Goal: Register for event/course

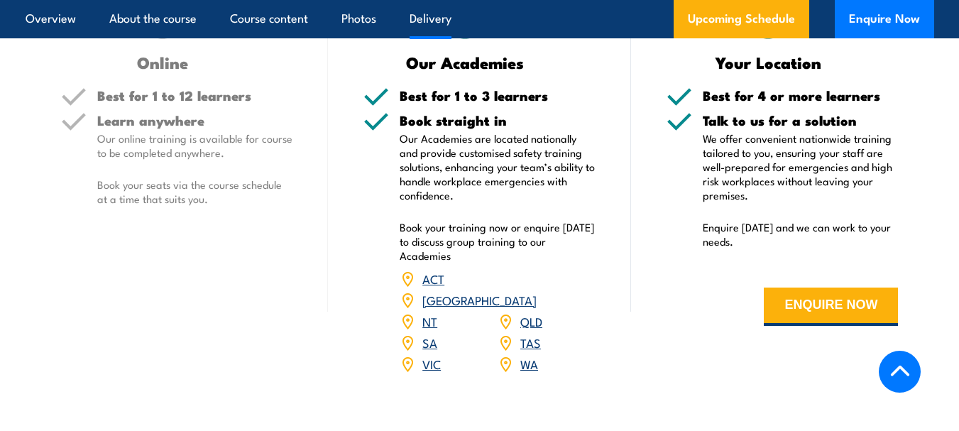
scroll to position [2007, 0]
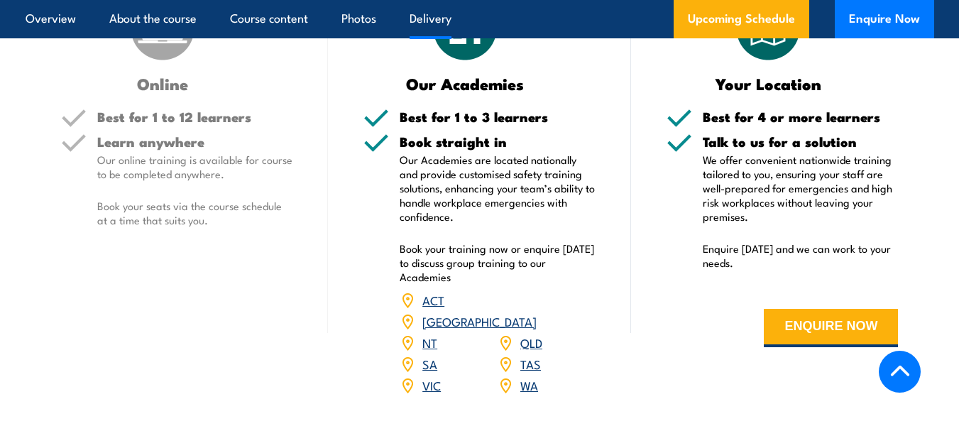
click at [427, 376] on link "VIC" at bounding box center [431, 384] width 18 height 17
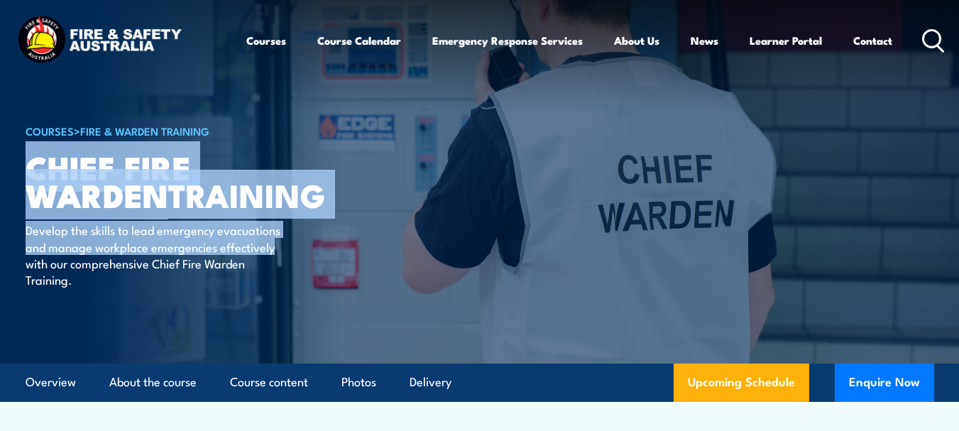
drag, startPoint x: 31, startPoint y: 165, endPoint x: 325, endPoint y: 242, distance: 304.4
click at [325, 242] on div "COURSES > Fire & Warden Training Chief Fire Warden TRAINING Develop the skills …" at bounding box center [201, 181] width 351 height 364
click at [317, 242] on div "COURSES > Fire & Warden Training Chief Fire Warden TRAINING Develop the skills …" at bounding box center [201, 181] width 351 height 364
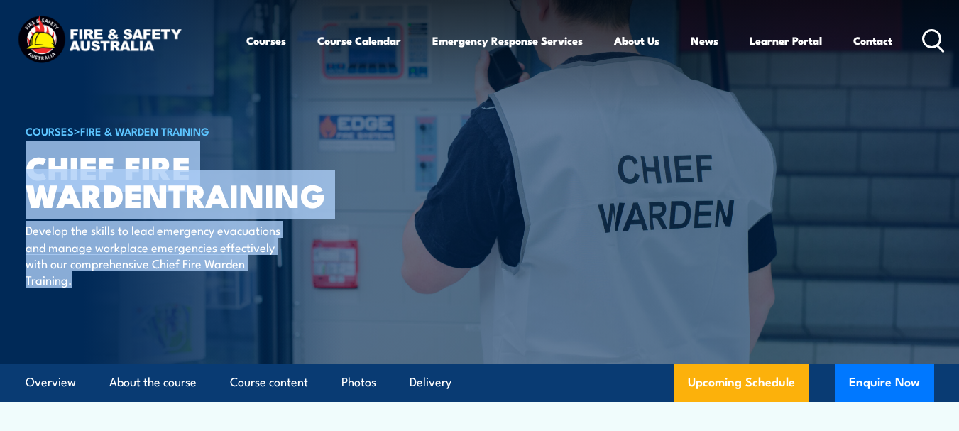
drag, startPoint x: 26, startPoint y: 165, endPoint x: 305, endPoint y: 288, distance: 305.0
click at [305, 288] on div "COURSES > Fire & Warden Training Chief Fire Warden TRAINING Develop the skills …" at bounding box center [201, 181] width 351 height 364
copy div "Chief Fire Warden TRAINING Develop the skills to lead emergency evacuations and…"
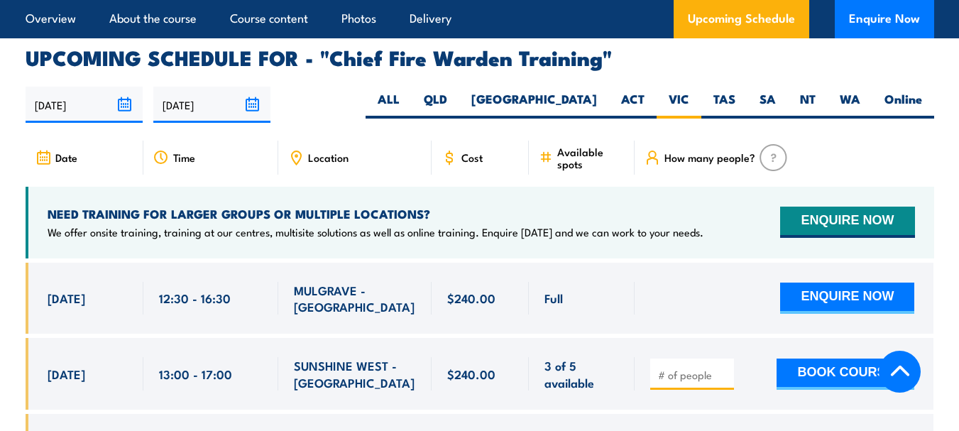
scroll to position [2626, 0]
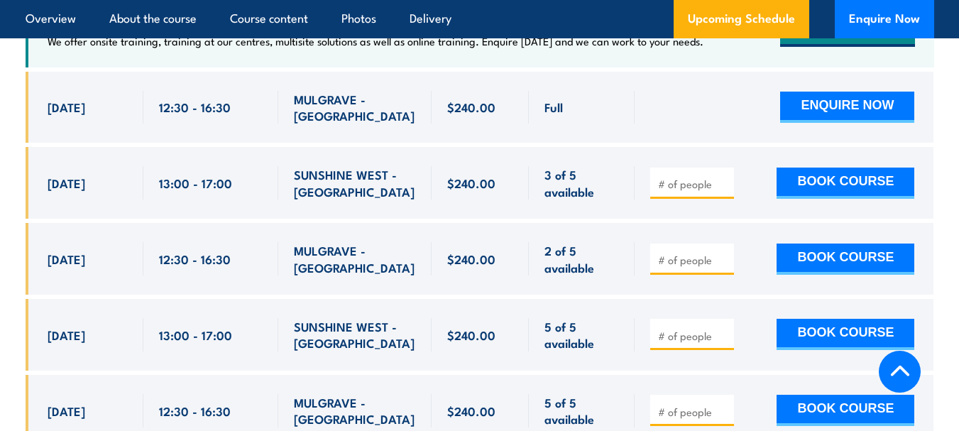
drag, startPoint x: 48, startPoint y: 236, endPoint x: 603, endPoint y: 248, distance: 555.2
click at [603, 248] on div "[DATE] 12:30 - 12:30" at bounding box center [480, 259] width 908 height 72
copy div "[DATE] 12:30 - 16:30 MULGRAVE - [GEOGRAPHIC_DATA] 2 of 5 available $240.00 $240…"
